Goal: Transaction & Acquisition: Register for event/course

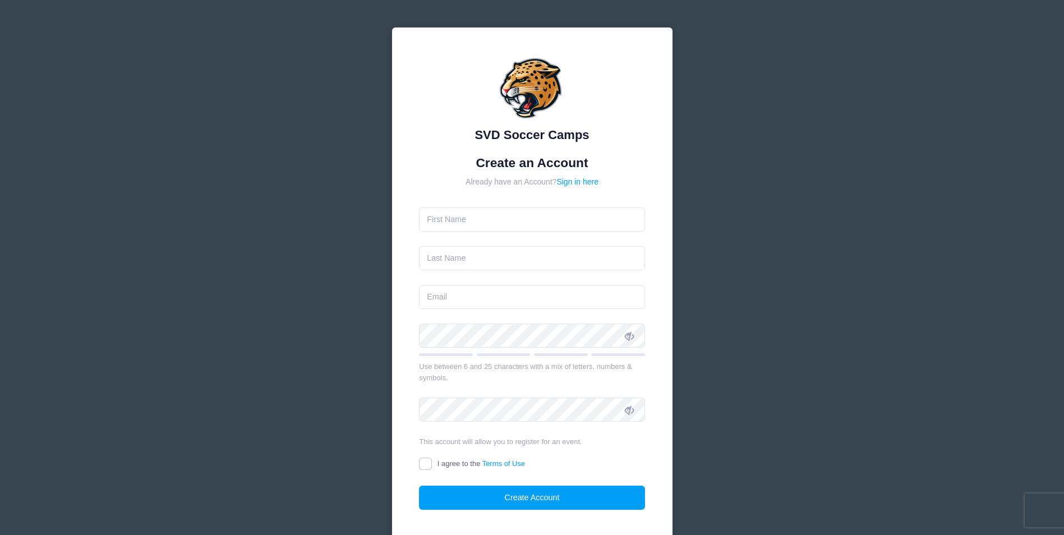
click at [517, 231] on input "text" at bounding box center [532, 220] width 226 height 24
type input "[PERSON_NAME]"
type input "[EMAIL_ADDRESS][DOMAIN_NAME]"
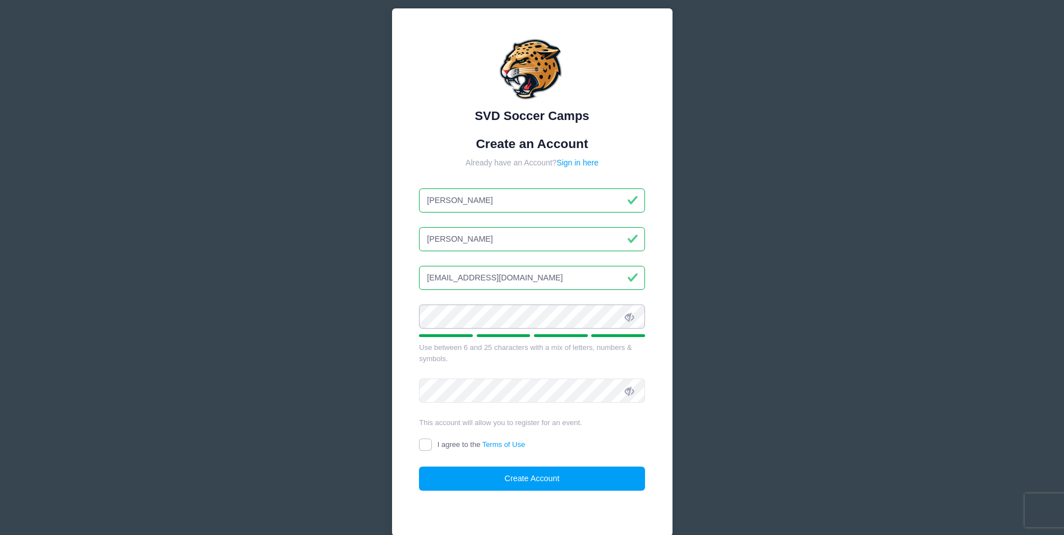
scroll to position [42, 0]
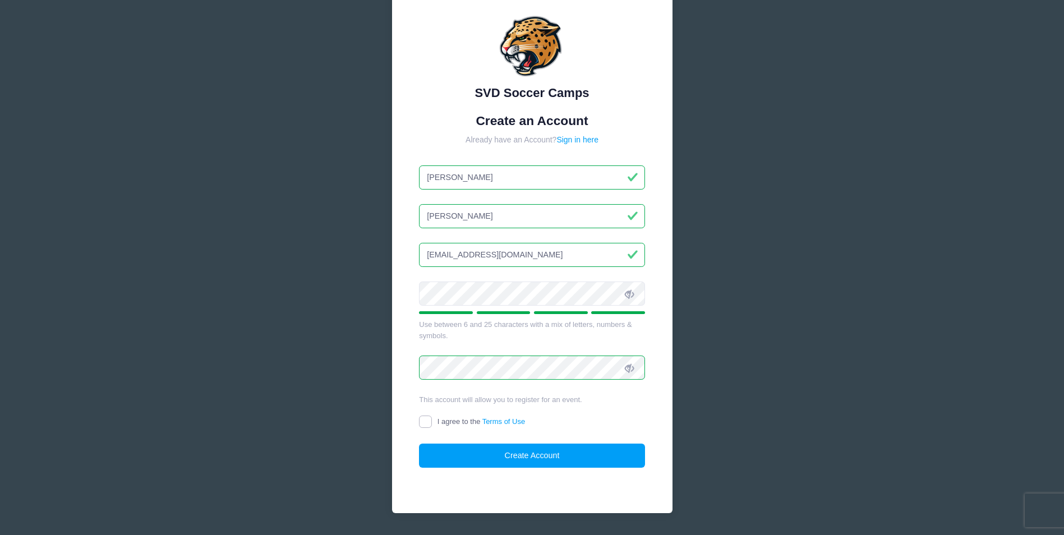
click at [425, 423] on input "I agree to the Terms of Use" at bounding box center [425, 422] width 13 height 13
checkbox input "true"
click at [470, 443] on form "Create an Account Already have an Account? Sign in here Derick Kurtz dkurtz06@g…" at bounding box center [532, 290] width 226 height 355
click at [480, 450] on button "Create Account" at bounding box center [532, 456] width 226 height 24
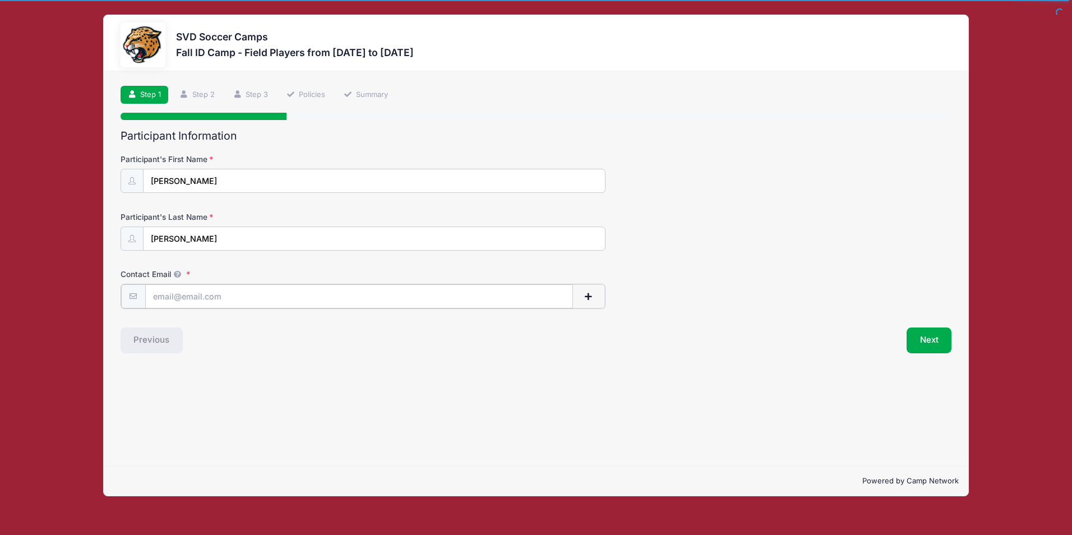
click at [190, 301] on input "Contact Email" at bounding box center [359, 296] width 428 height 24
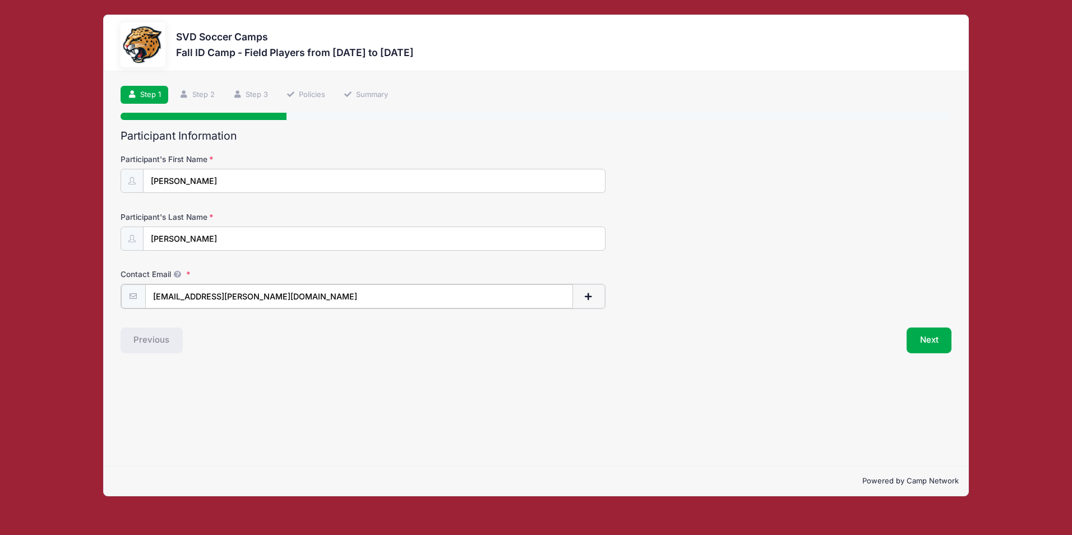
type input "[EMAIL_ADDRESS][PERSON_NAME][DOMAIN_NAME]"
click at [240, 364] on div "Step 1 /7 Step 1 Step 2 Step 3 Policies Summary Participant Information Partici…" at bounding box center [536, 268] width 864 height 395
drag, startPoint x: 538, startPoint y: 349, endPoint x: 892, endPoint y: 354, distance: 353.4
click at [546, 349] on div "Next" at bounding box center [746, 339] width 421 height 26
click at [936, 340] on button "Next" at bounding box center [929, 339] width 45 height 26
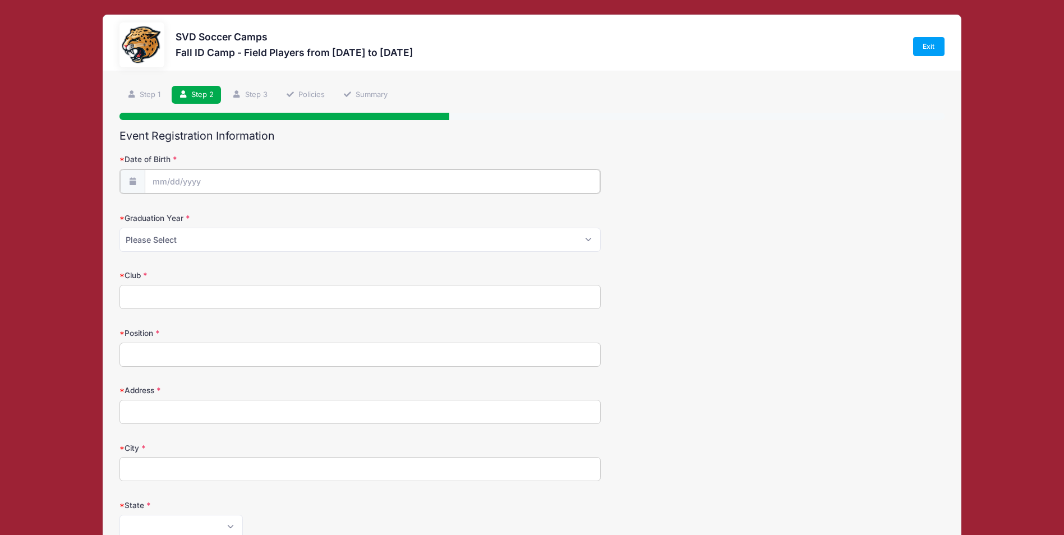
click at [187, 182] on input "Date of Birth" at bounding box center [372, 181] width 455 height 24
click at [242, 291] on span "16" at bounding box center [243, 294] width 20 height 20
type input "[DATE]"
click at [202, 182] on input "[DATE]" at bounding box center [372, 181] width 455 height 24
click at [236, 211] on input "2025" at bounding box center [250, 210] width 36 height 17
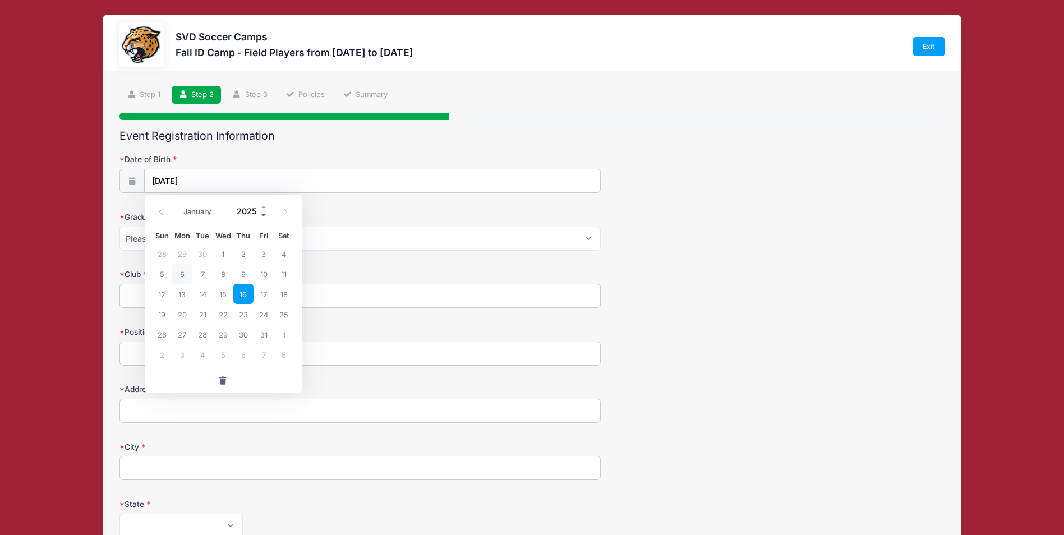
click at [264, 216] on span at bounding box center [264, 215] width 8 height 8
click at [264, 205] on span at bounding box center [264, 206] width 8 height 8
click at [265, 214] on span at bounding box center [264, 215] width 8 height 8
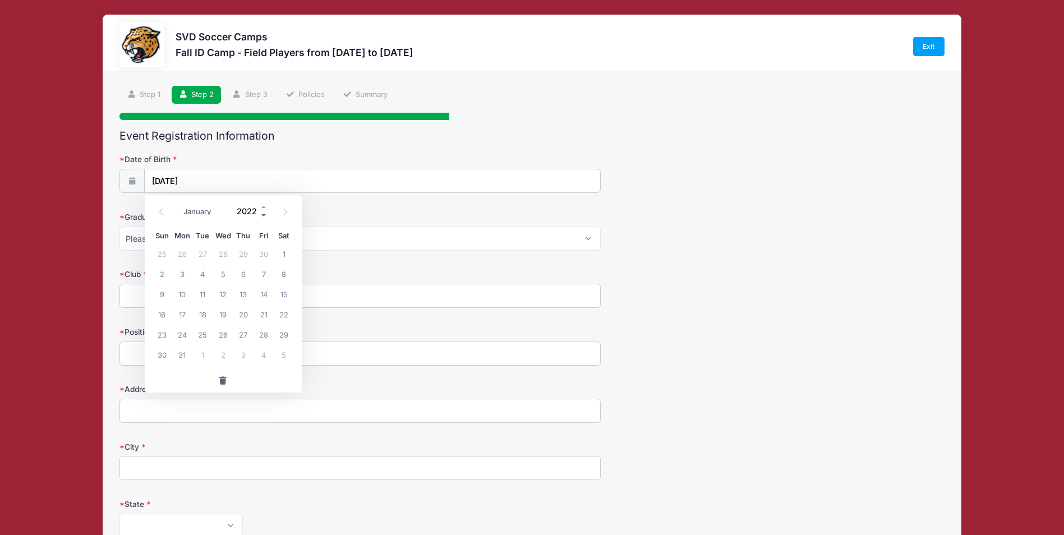
click at [265, 214] on span at bounding box center [264, 215] width 8 height 8
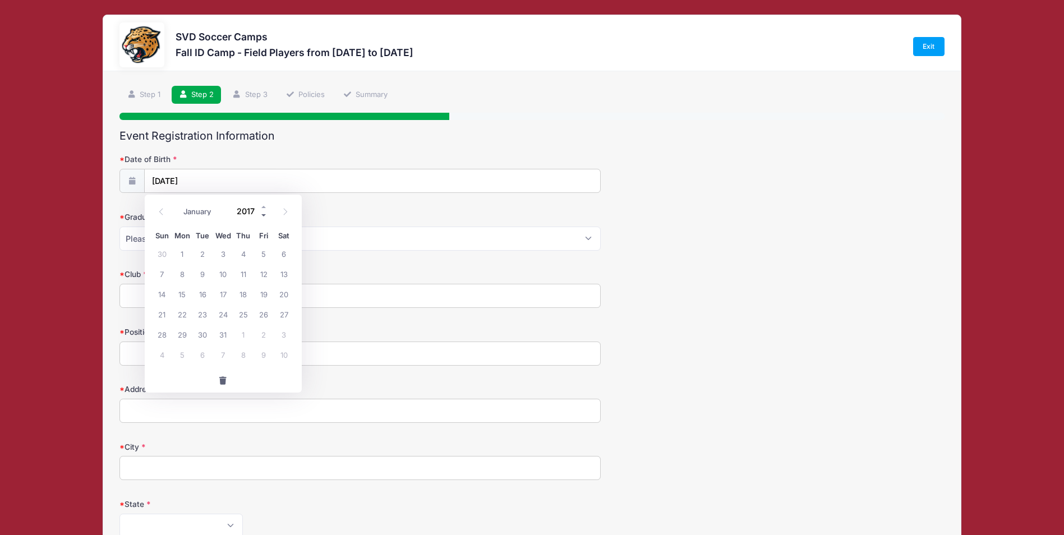
click at [265, 214] on span at bounding box center [264, 215] width 8 height 8
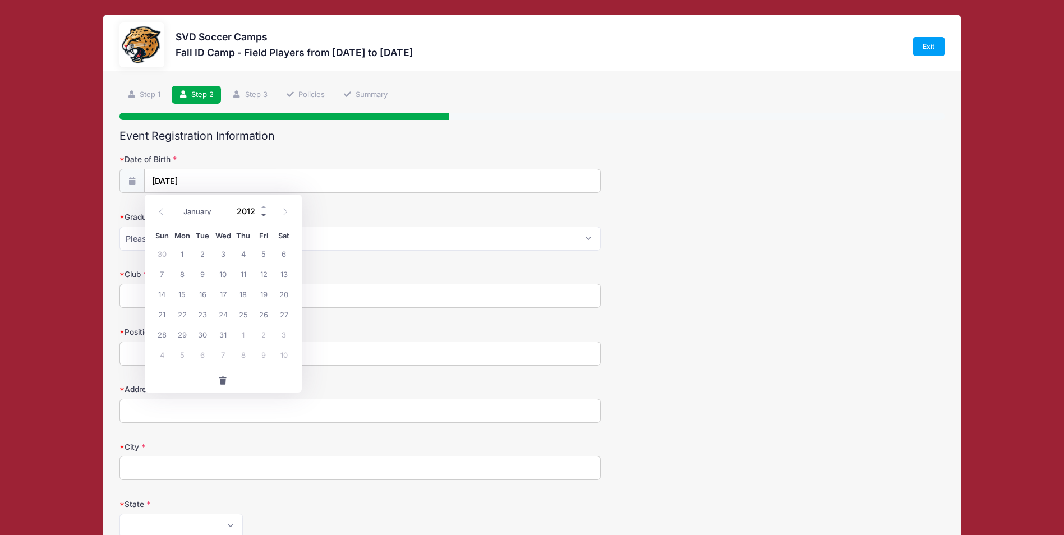
click at [265, 214] on span at bounding box center [264, 215] width 8 height 8
type input "2009"
click at [261, 298] on span "16" at bounding box center [264, 294] width 20 height 20
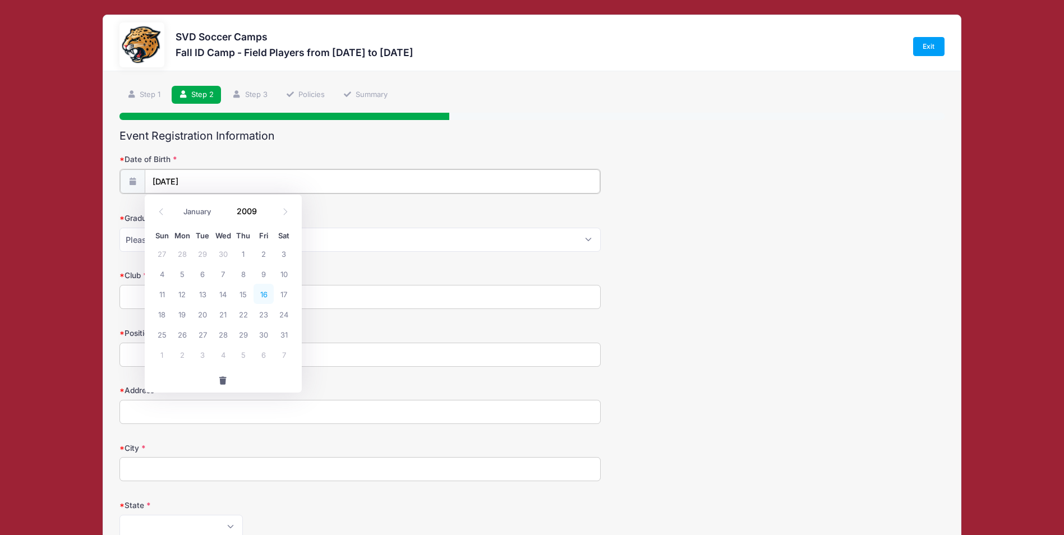
type input "[DATE]"
click at [188, 234] on select "Please Select 2024 2025 2026 2027 2028 2029" at bounding box center [359, 239] width 481 height 24
select select "2028"
click at [119, 227] on select "Please Select 2024 2025 2026 2027 2028 2029" at bounding box center [359, 239] width 481 height 24
click at [162, 296] on input "Club" at bounding box center [359, 296] width 481 height 24
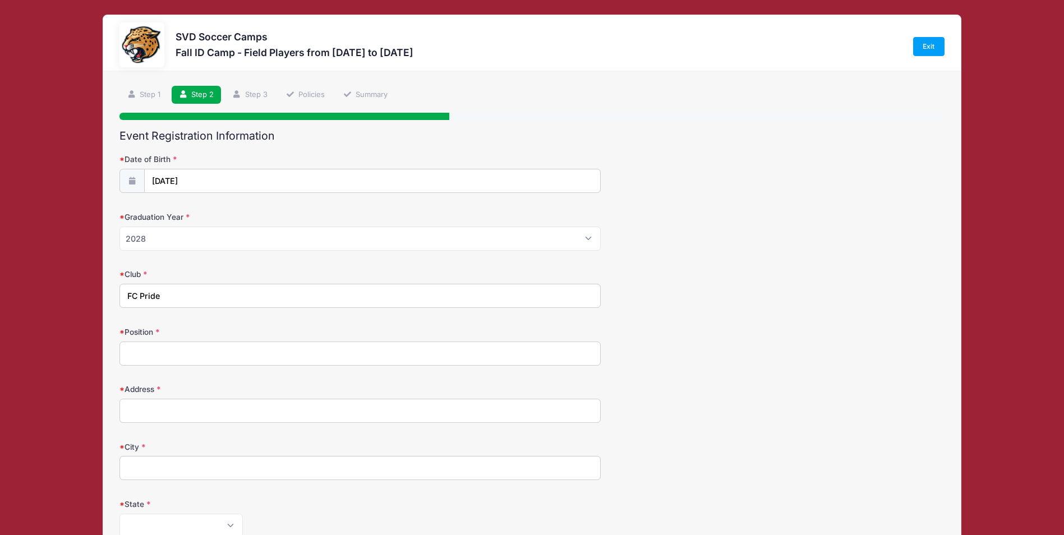
type input "FC Pride"
type input "CDM/Midfield"
click at [181, 413] on input "Address" at bounding box center [359, 411] width 481 height 24
type input "[STREET_ADDRESS]"
type input "[GEOGRAPHIC_DATA]"
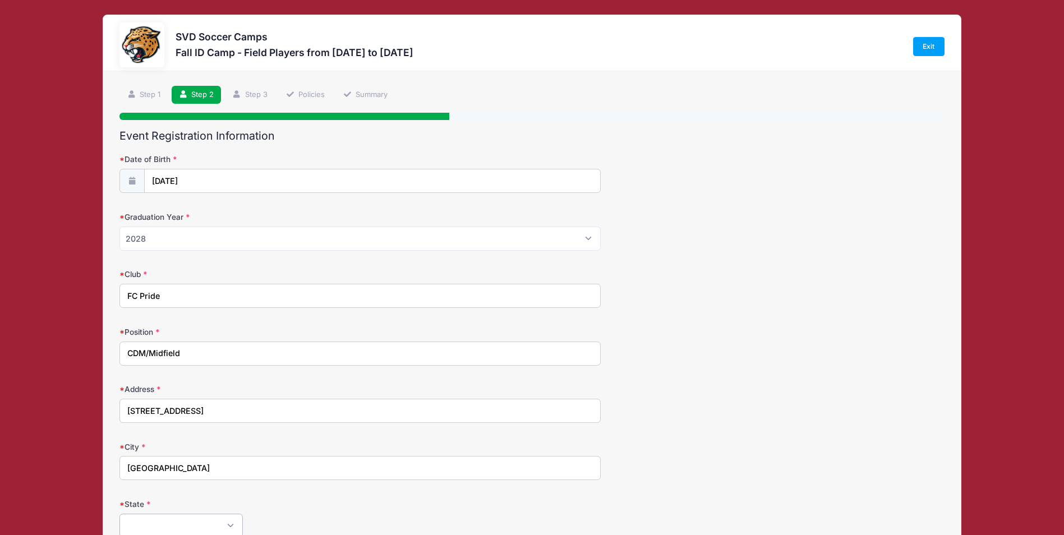
select select "IN"
type input "46259"
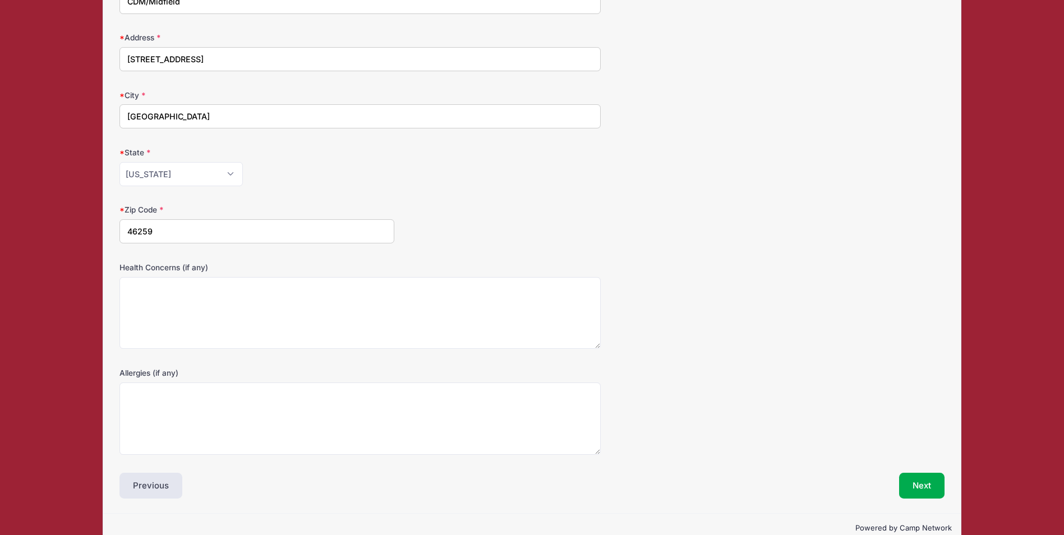
scroll to position [375, 0]
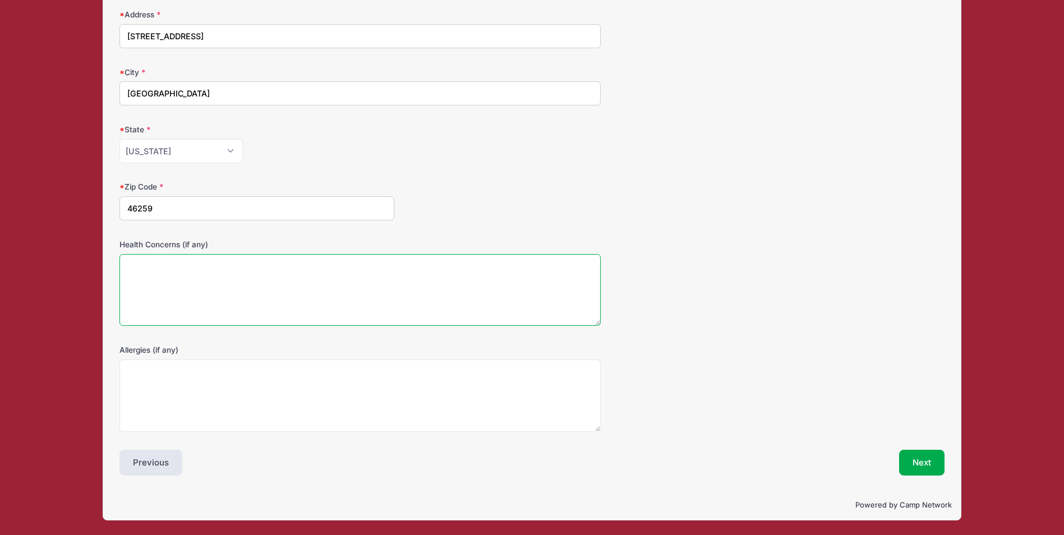
click at [172, 297] on textarea "Health Concerns (if any)" at bounding box center [359, 290] width 481 height 72
type textarea "none"
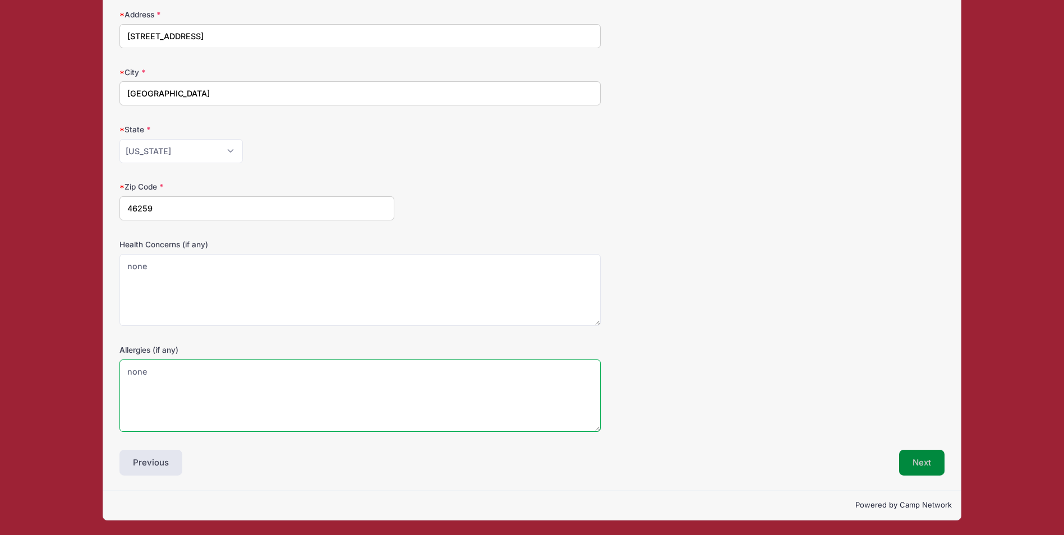
type textarea "none"
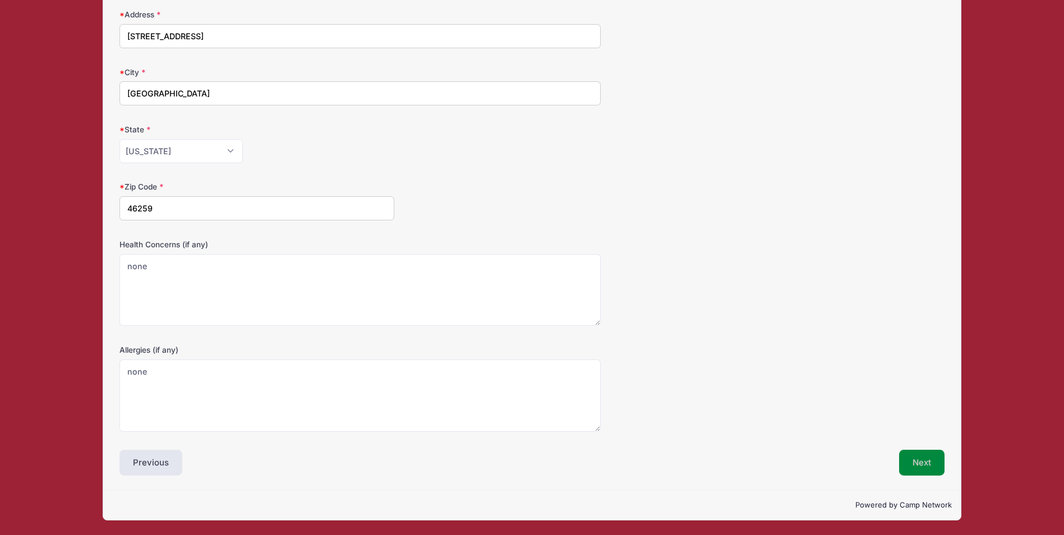
click at [915, 466] on button "Next" at bounding box center [921, 463] width 45 height 26
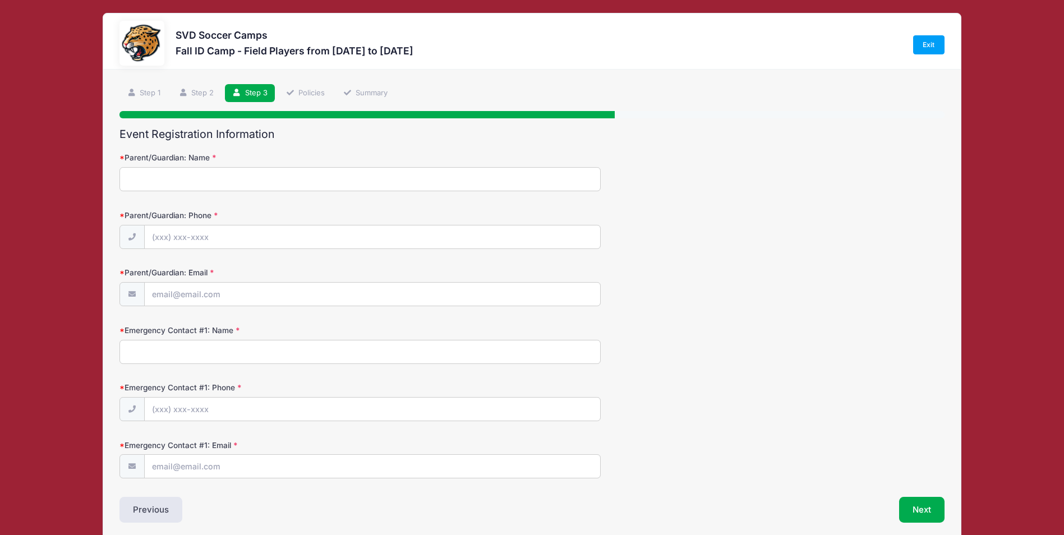
scroll to position [0, 0]
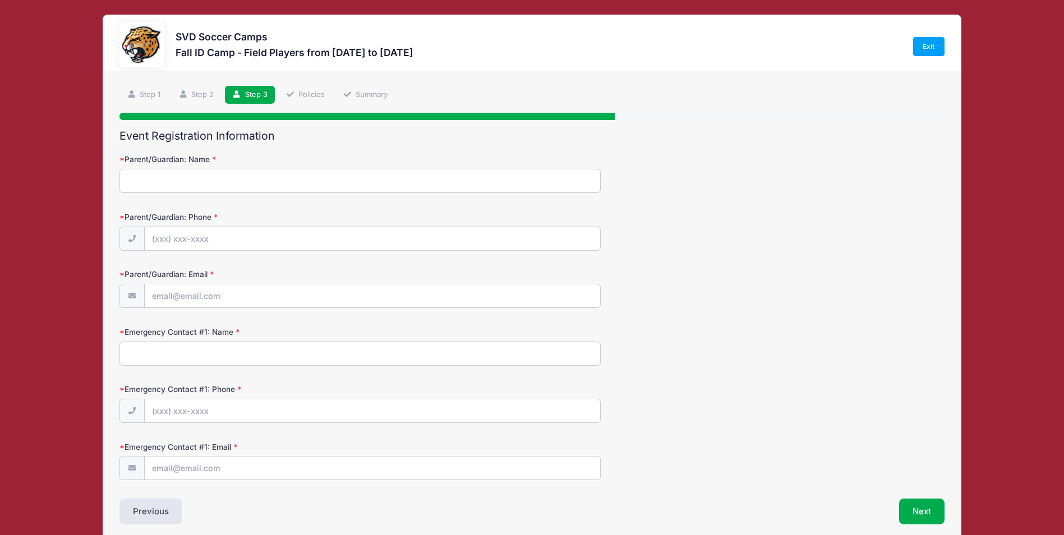
click at [182, 185] on input "Parent/Guardian: Name" at bounding box center [359, 181] width 481 height 24
type input "[PERSON_NAME]"
type input "[PHONE_NUMBER]"
click at [201, 300] on input "dkurtz" at bounding box center [372, 296] width 455 height 24
type input "[EMAIL_ADDRESS][DOMAIN_NAME]"
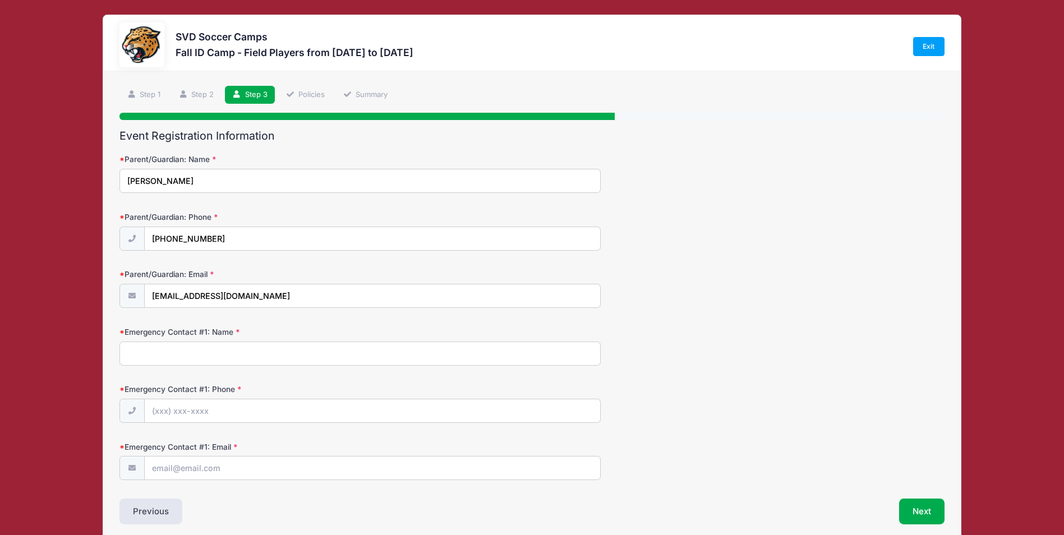
click at [172, 357] on input "Emergency Contact #1: Name" at bounding box center [359, 354] width 481 height 24
type input "[PERSON_NAME]"
type input "[PHONE_NUMBER]"
type input "[EMAIL_ADDRESS][DOMAIN_NAME]"
click at [927, 508] on button "Next" at bounding box center [921, 512] width 45 height 26
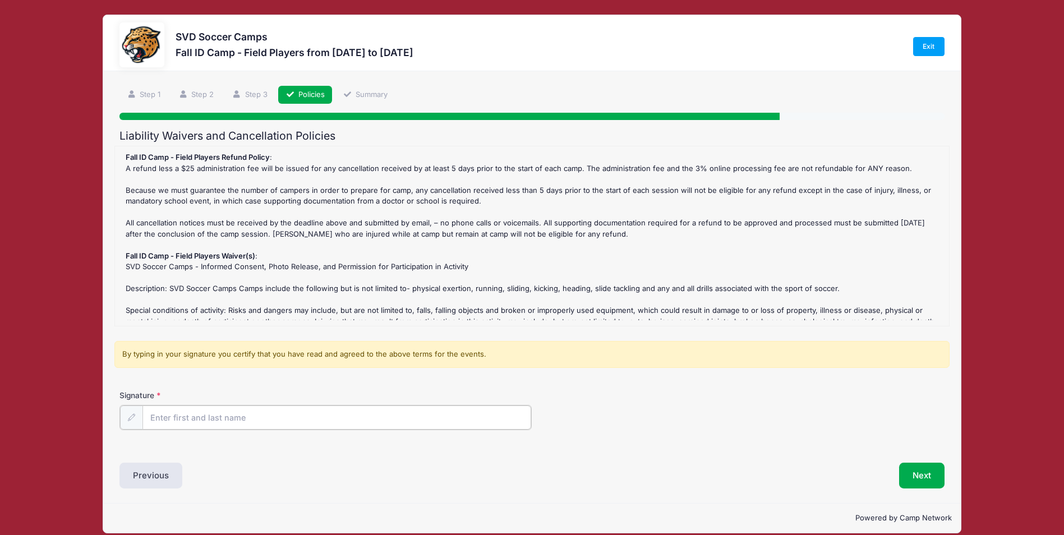
drag, startPoint x: 195, startPoint y: 413, endPoint x: 202, endPoint y: 410, distance: 8.0
click at [195, 413] on input "Signature" at bounding box center [336, 418] width 389 height 24
type input "[PERSON_NAME]"
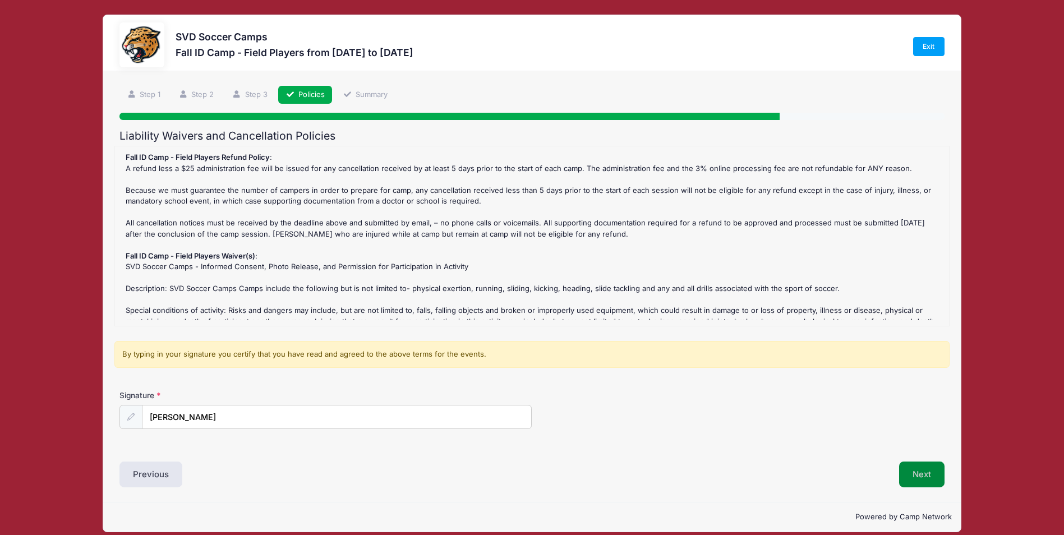
click at [932, 477] on button "Next" at bounding box center [921, 475] width 45 height 26
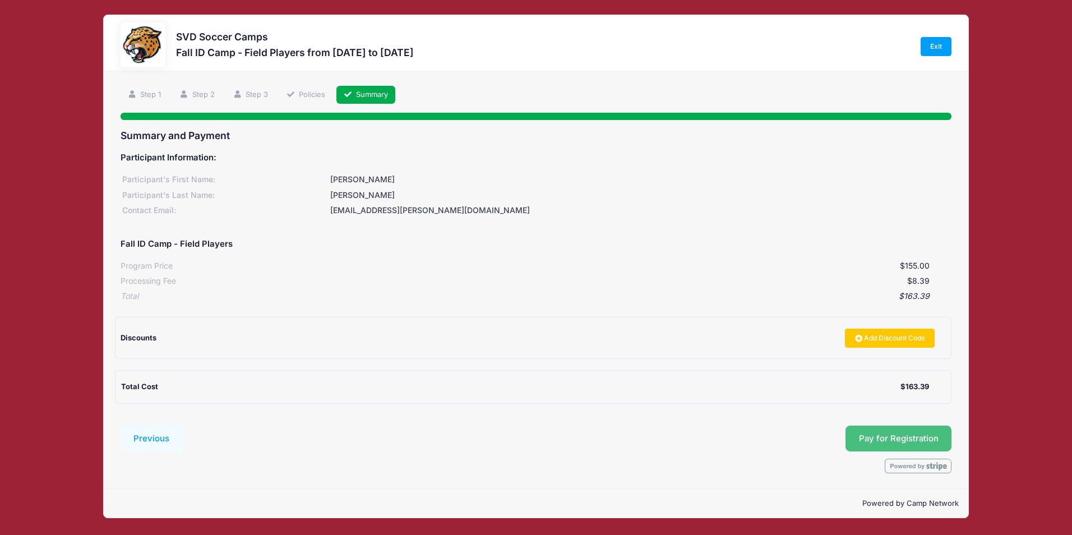
click at [887, 437] on button "Pay for Registration" at bounding box center [899, 439] width 107 height 26
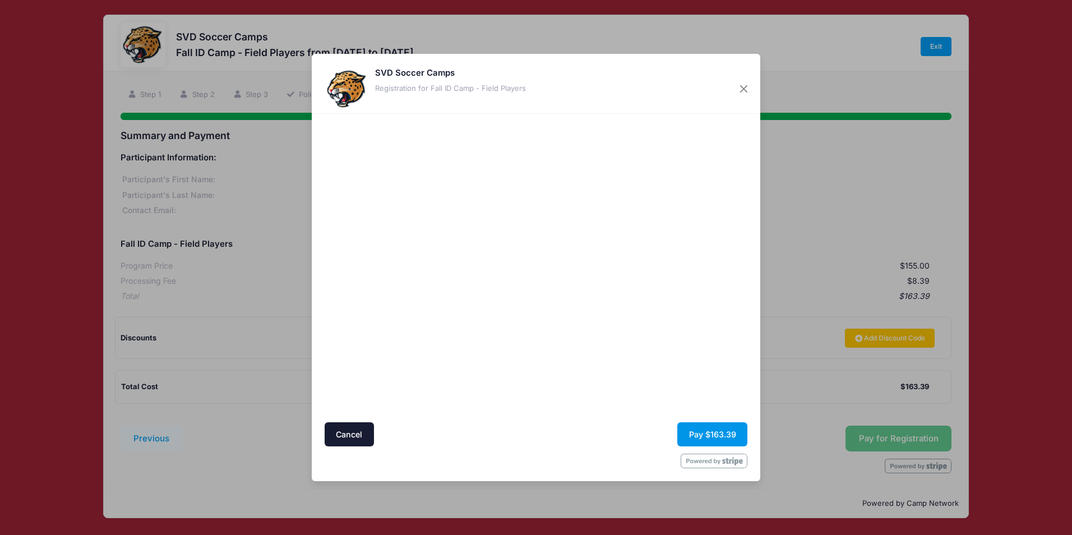
click at [701, 432] on button "Pay $163.39" at bounding box center [713, 434] width 70 height 24
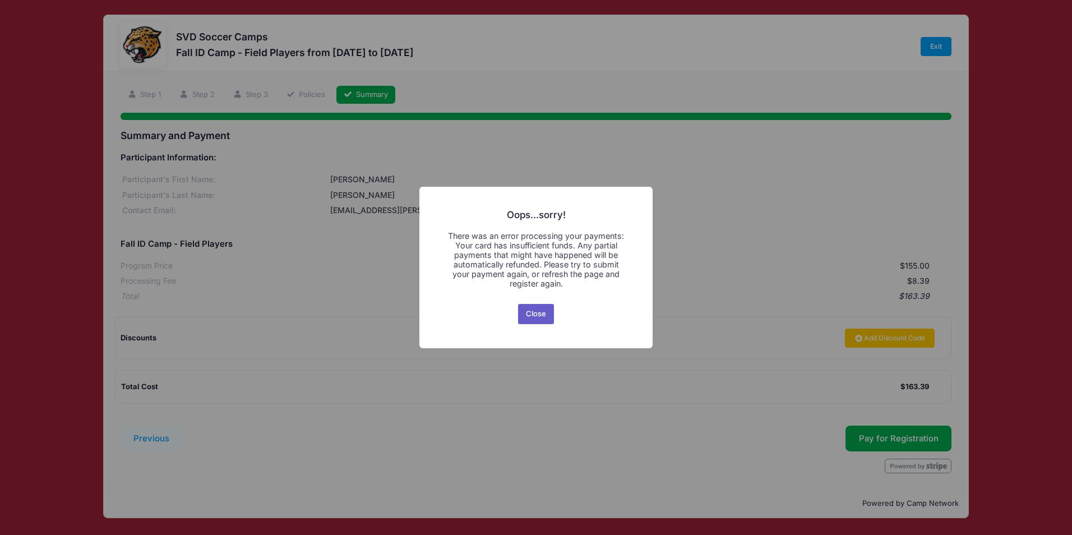
click at [540, 312] on button "Close" at bounding box center [536, 314] width 36 height 20
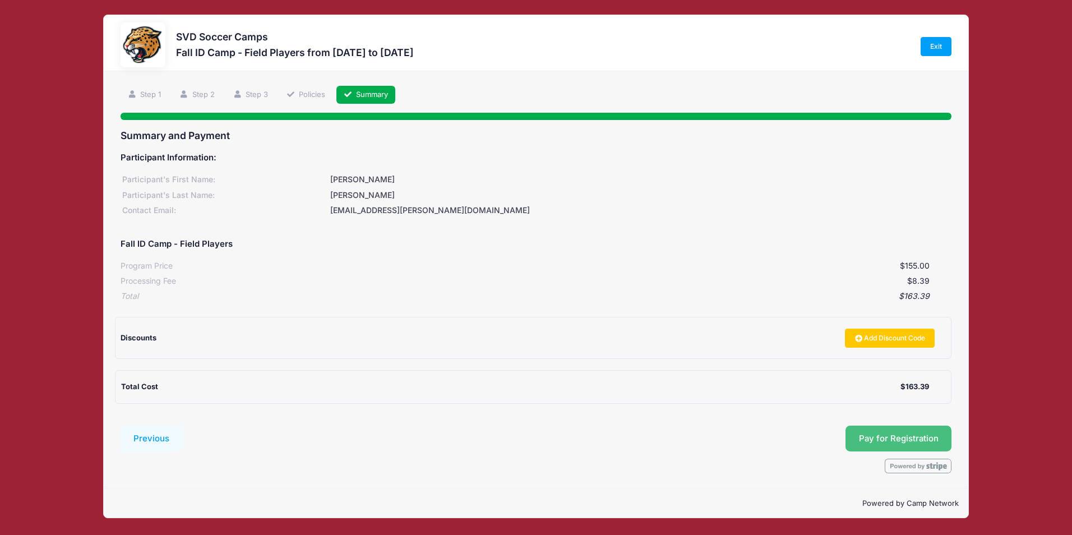
click at [906, 436] on button "Pay for Registration" at bounding box center [899, 439] width 107 height 26
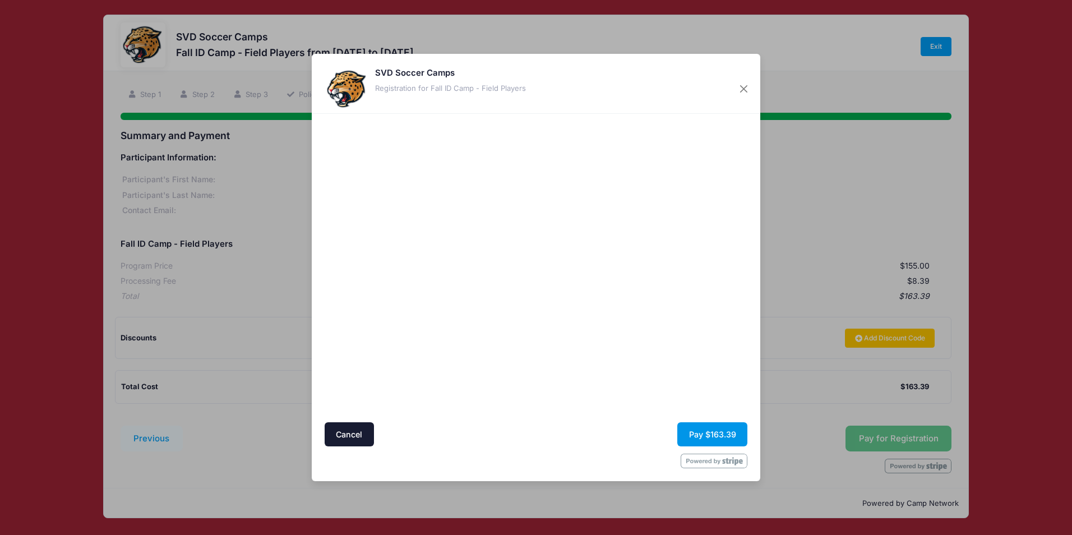
drag, startPoint x: 690, startPoint y: 429, endPoint x: 680, endPoint y: 412, distance: 19.8
click at [690, 429] on button "Pay $163.39" at bounding box center [713, 434] width 70 height 24
